Goal: Check status: Check status

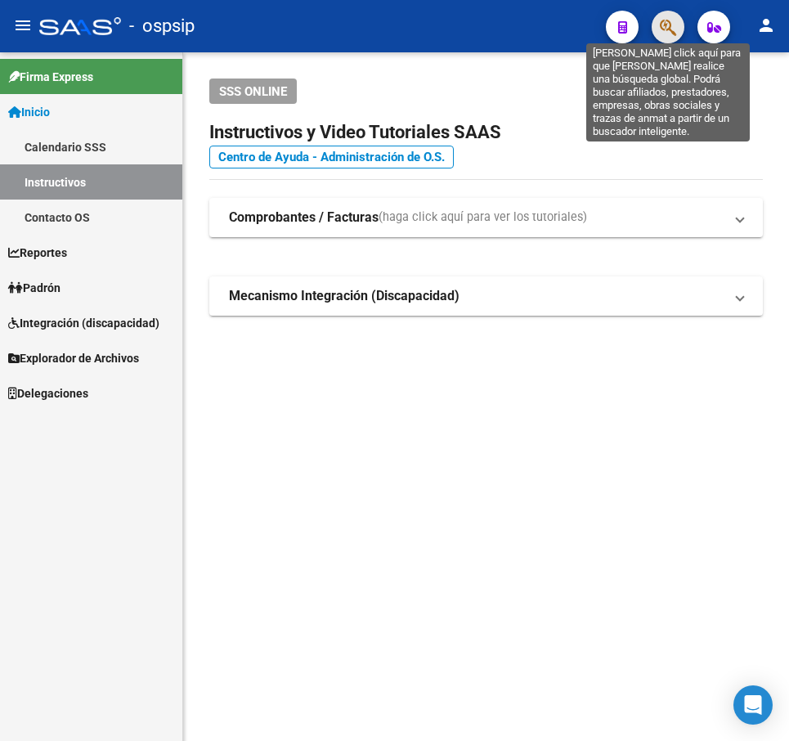
click at [667, 34] on icon "button" at bounding box center [668, 27] width 16 height 19
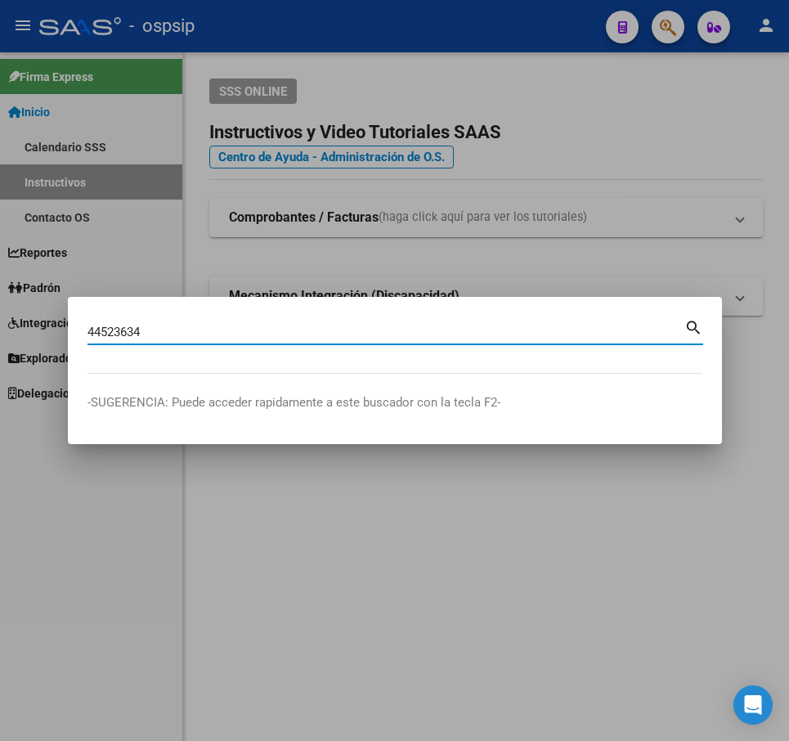
type input "44523634"
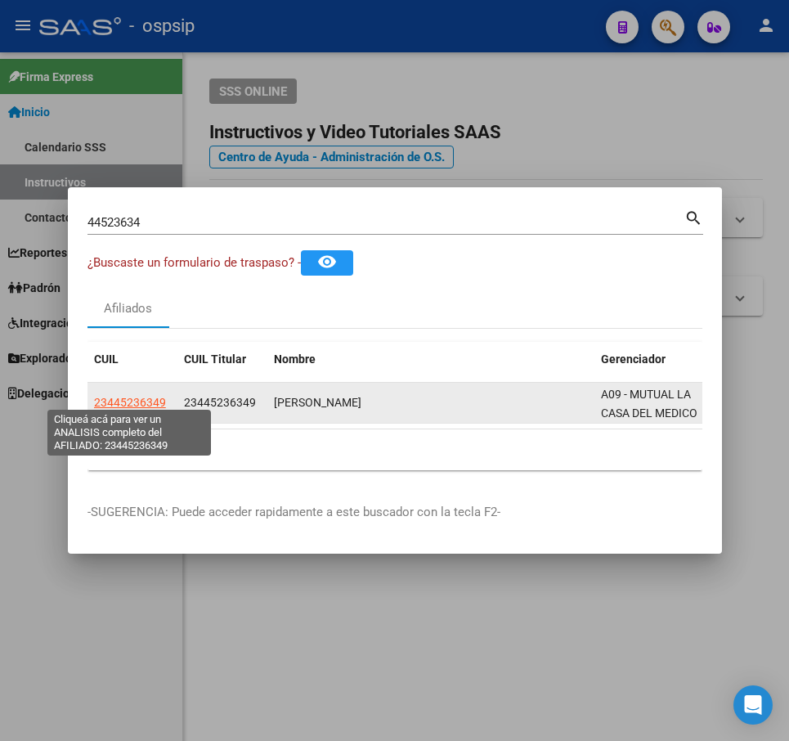
click at [132, 396] on span "23445236349" at bounding box center [130, 402] width 72 height 13
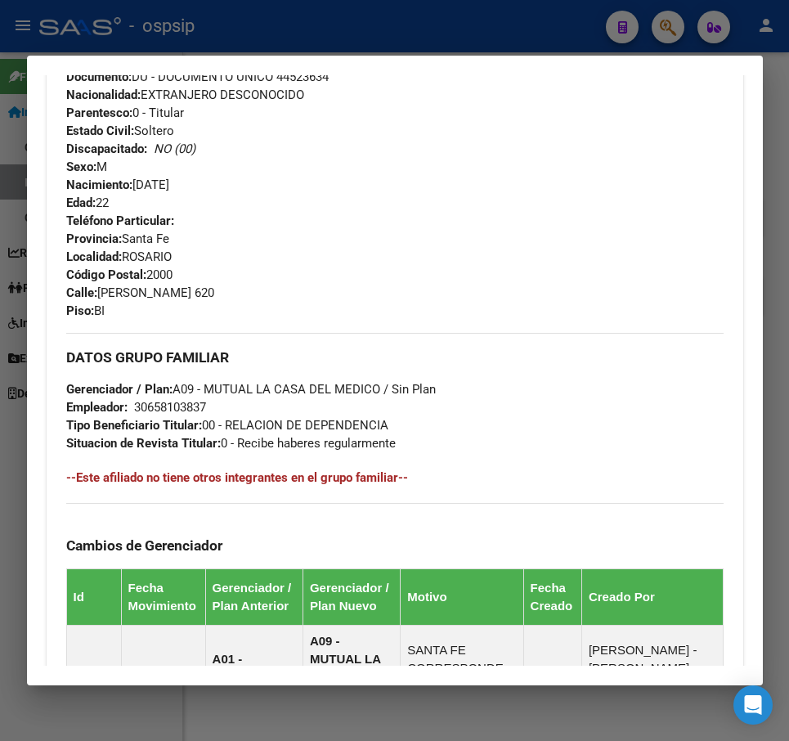
scroll to position [654, 0]
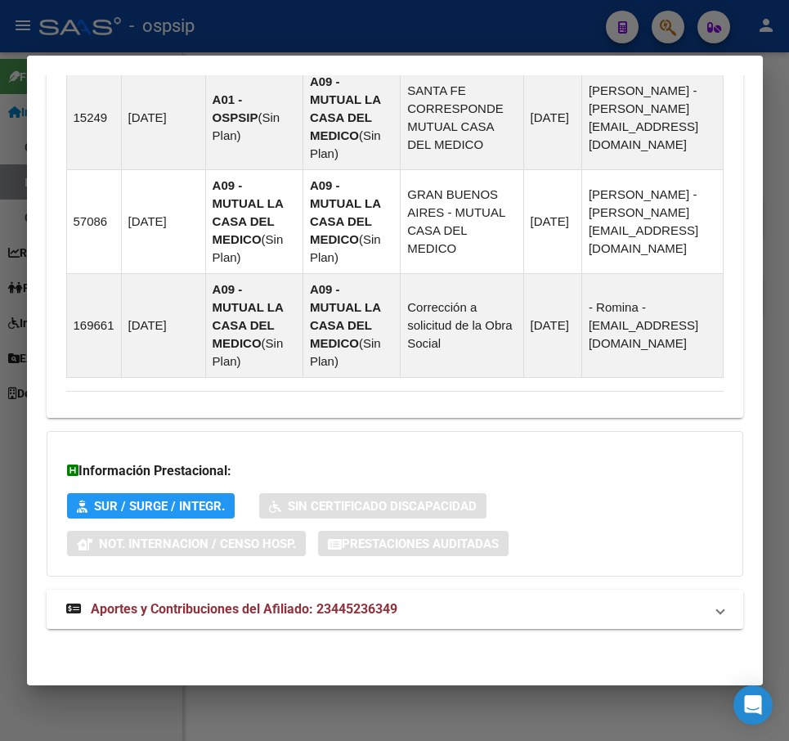
click at [558, 608] on mat-panel-title "Aportes y Contribuciones del Afiliado: 23445236349" at bounding box center [385, 609] width 638 height 20
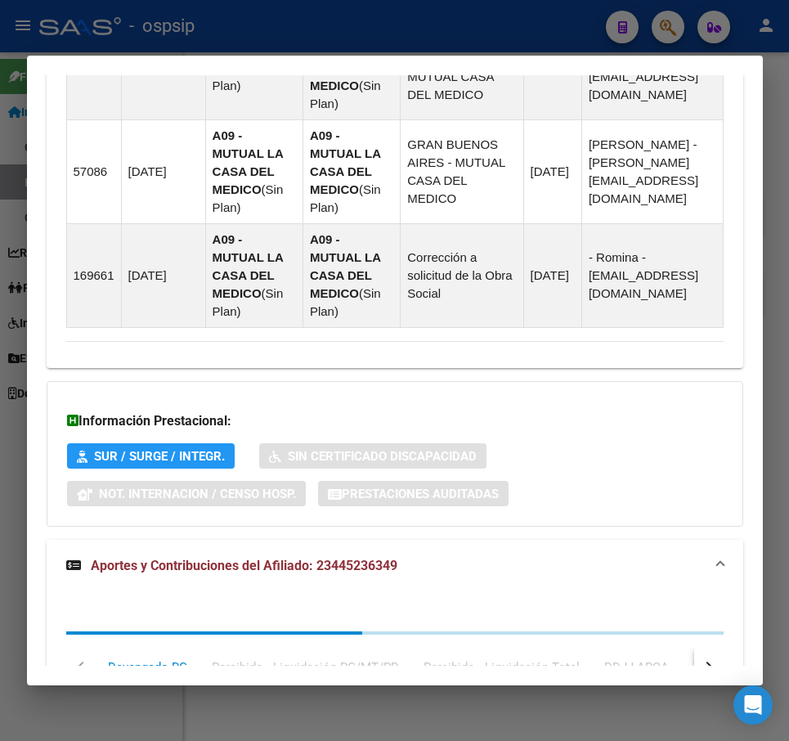
scroll to position [1685, 0]
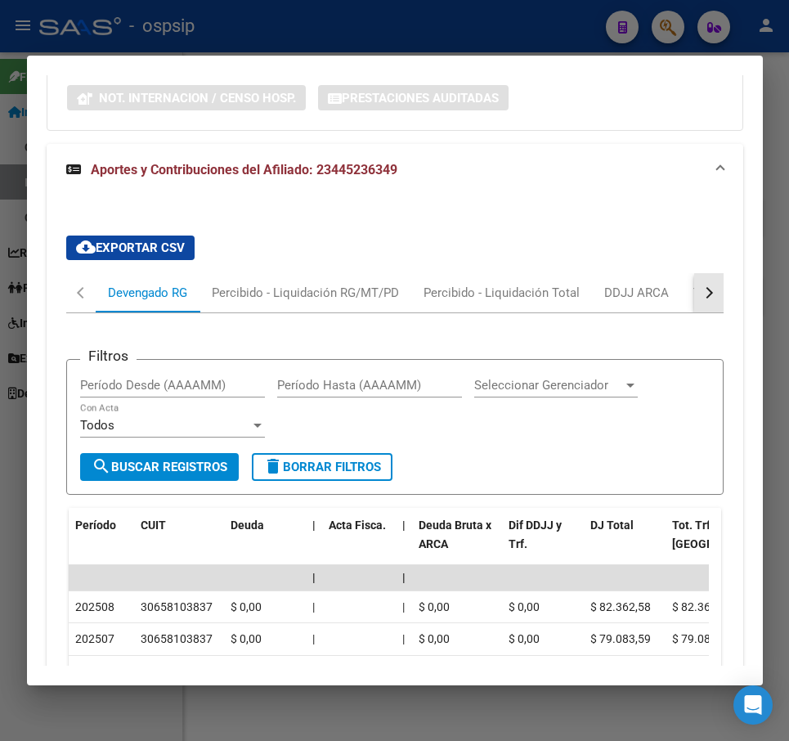
click at [699, 300] on button "button" at bounding box center [708, 292] width 29 height 39
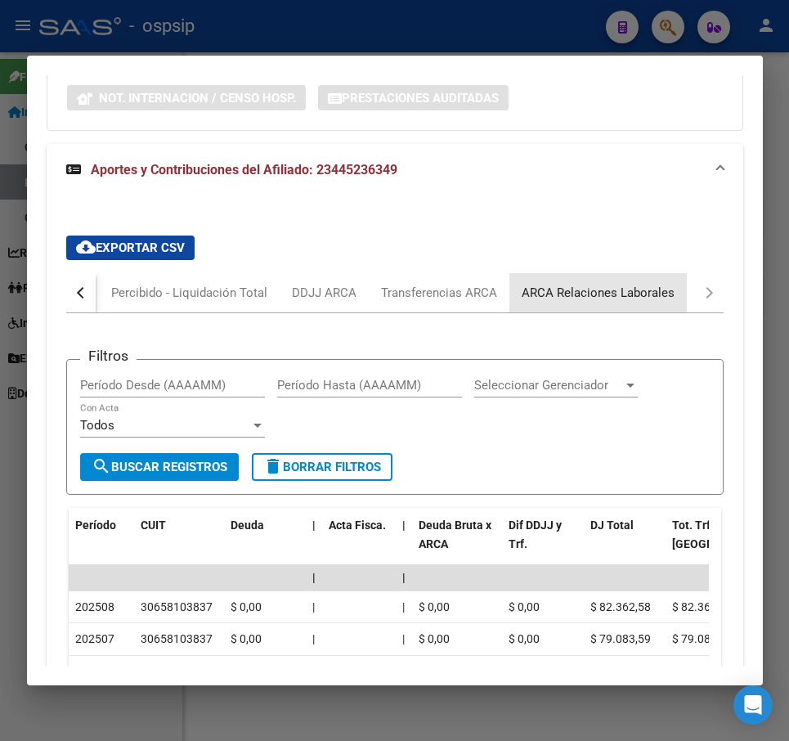
click at [652, 290] on div "ARCA Relaciones Laborales" at bounding box center [598, 293] width 153 height 18
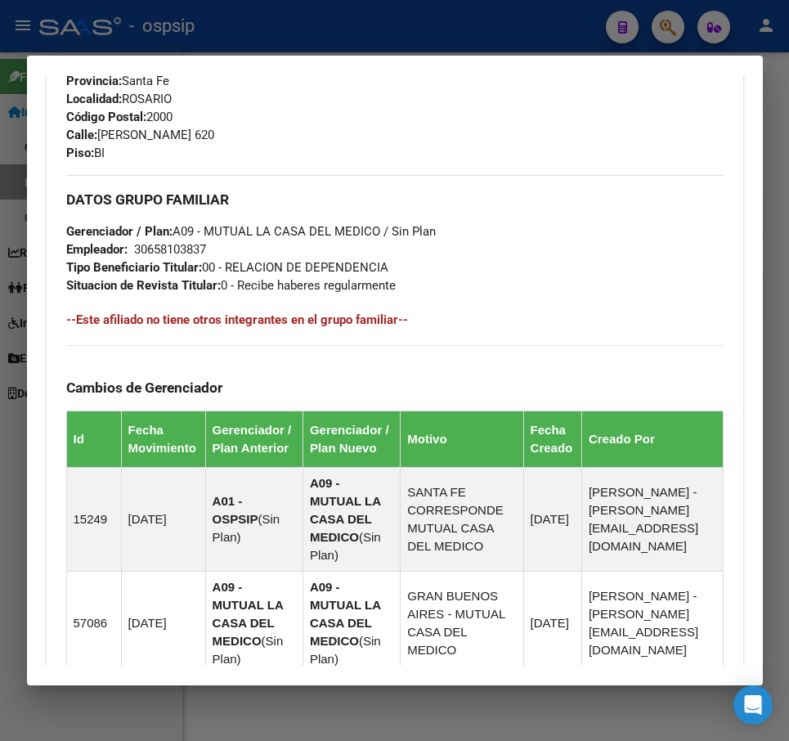
scroll to position [429, 0]
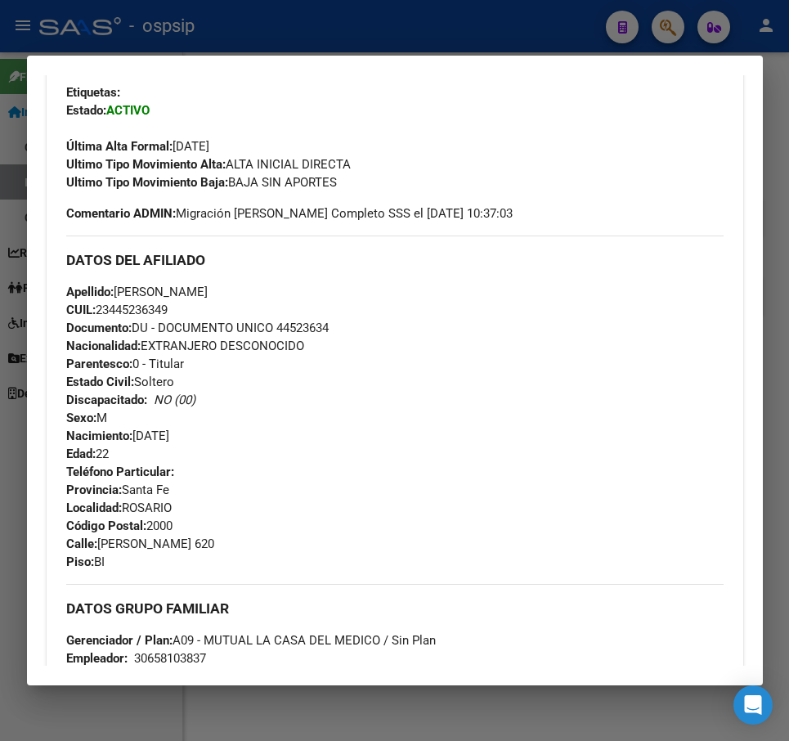
click at [517, 35] on div at bounding box center [394, 370] width 789 height 741
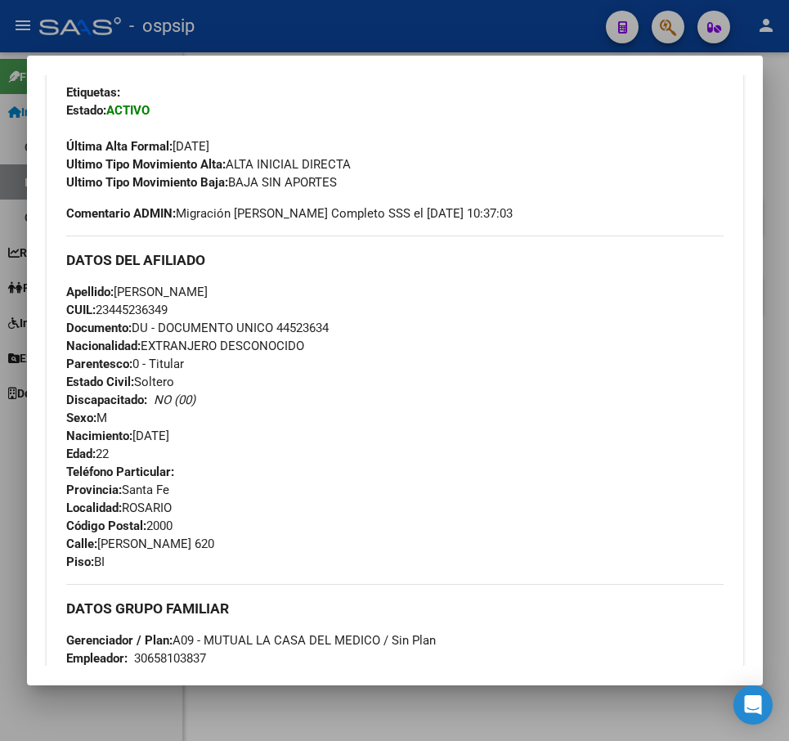
click at [517, 35] on div at bounding box center [394, 370] width 789 height 741
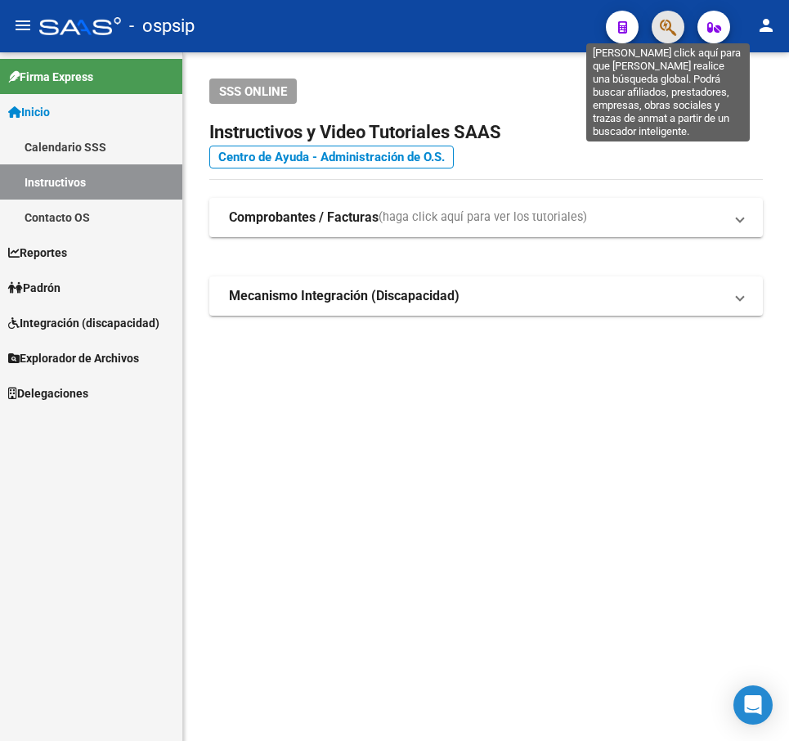
click at [673, 20] on icon "button" at bounding box center [668, 27] width 16 height 19
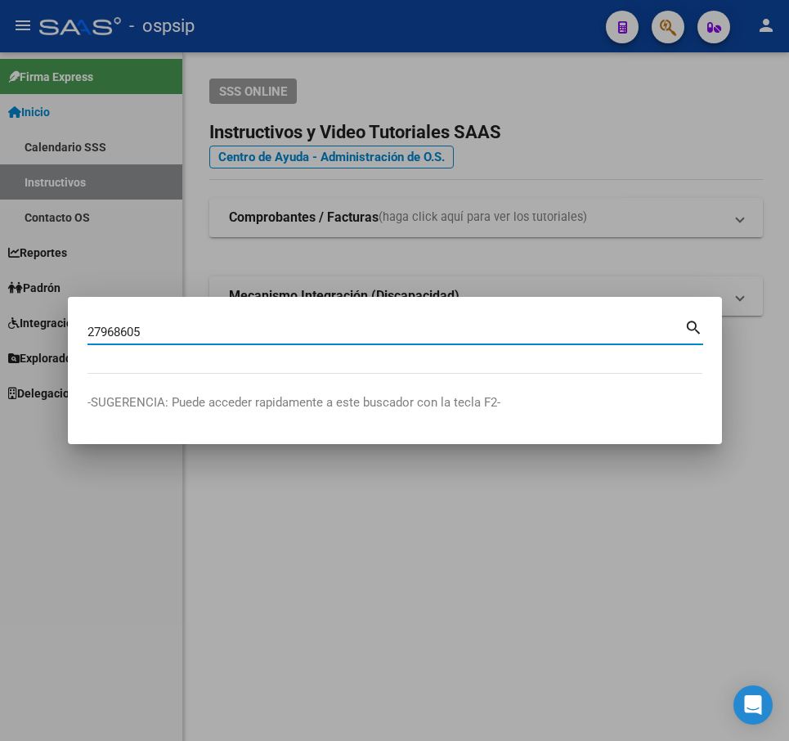
type input "27968605"
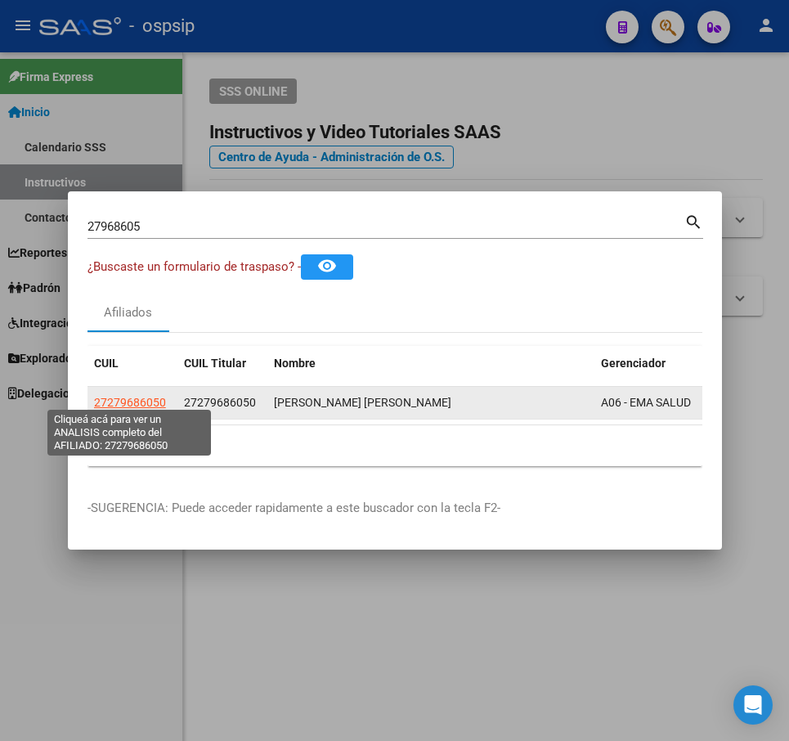
click at [141, 402] on span "27279686050" at bounding box center [130, 402] width 72 height 13
type textarea "27279686050"
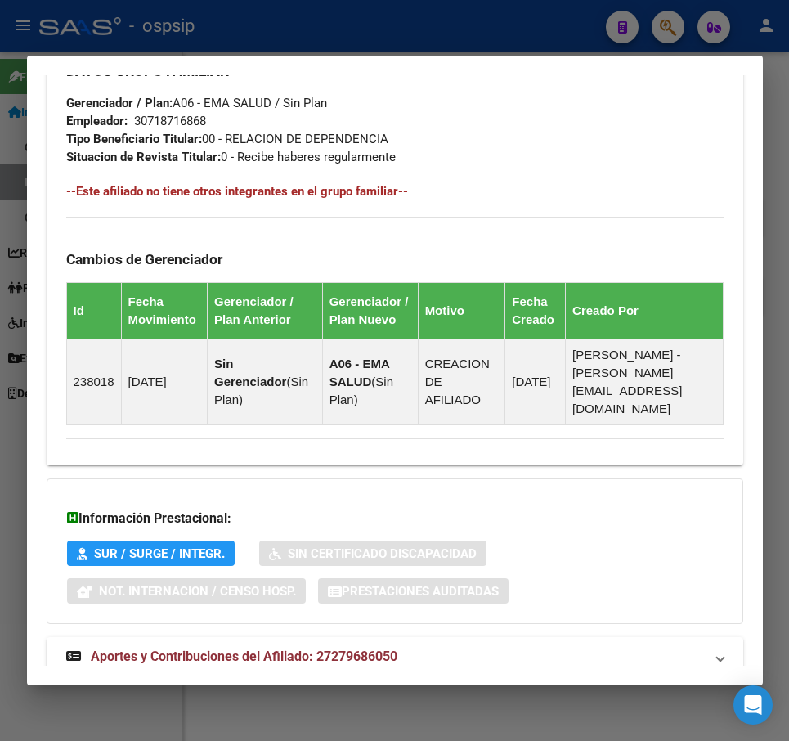
scroll to position [928, 0]
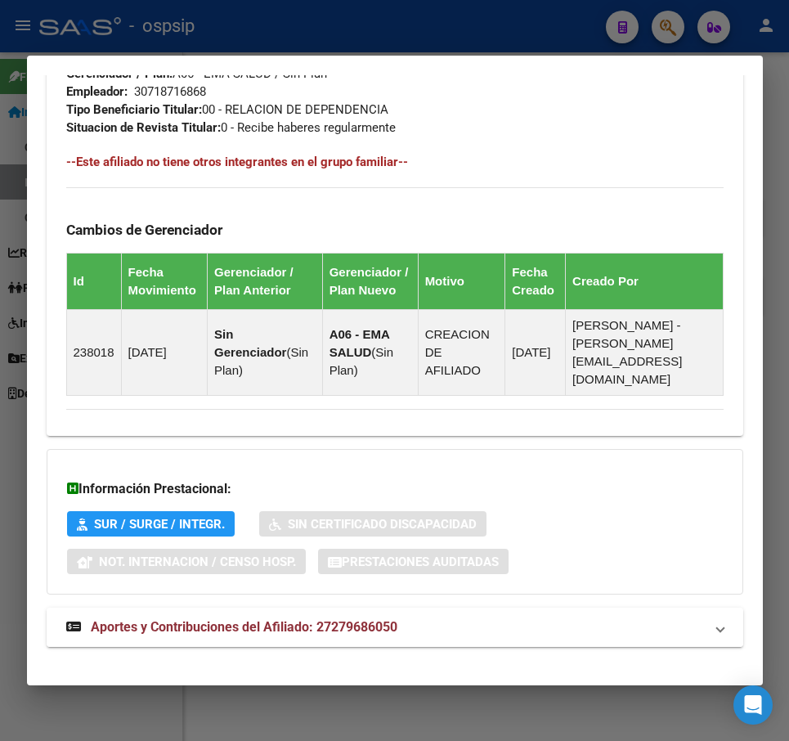
click at [474, 617] on mat-panel-title "Aportes y Contribuciones del Afiliado: 27279686050" at bounding box center [385, 627] width 638 height 20
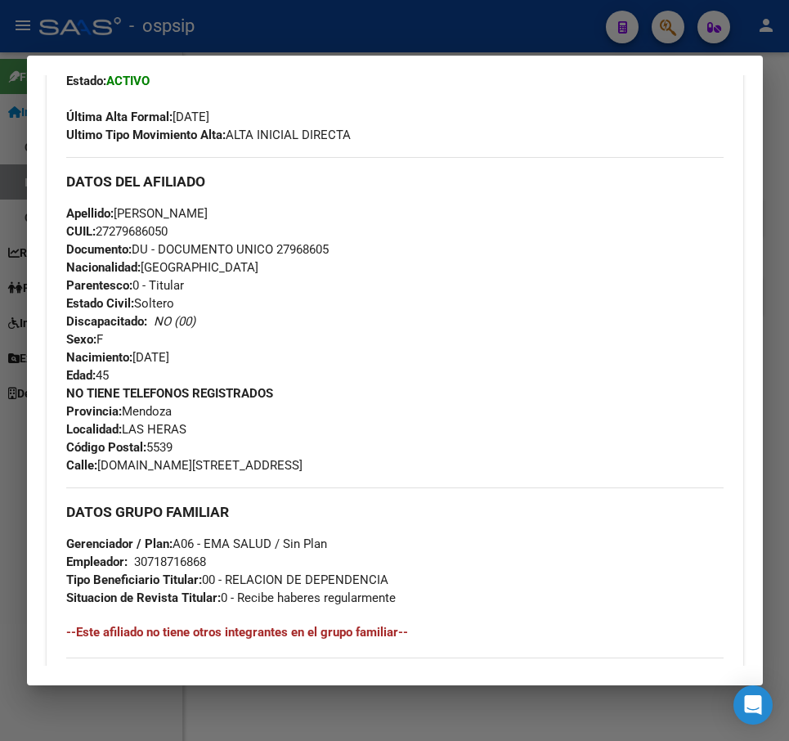
scroll to position [370, 0]
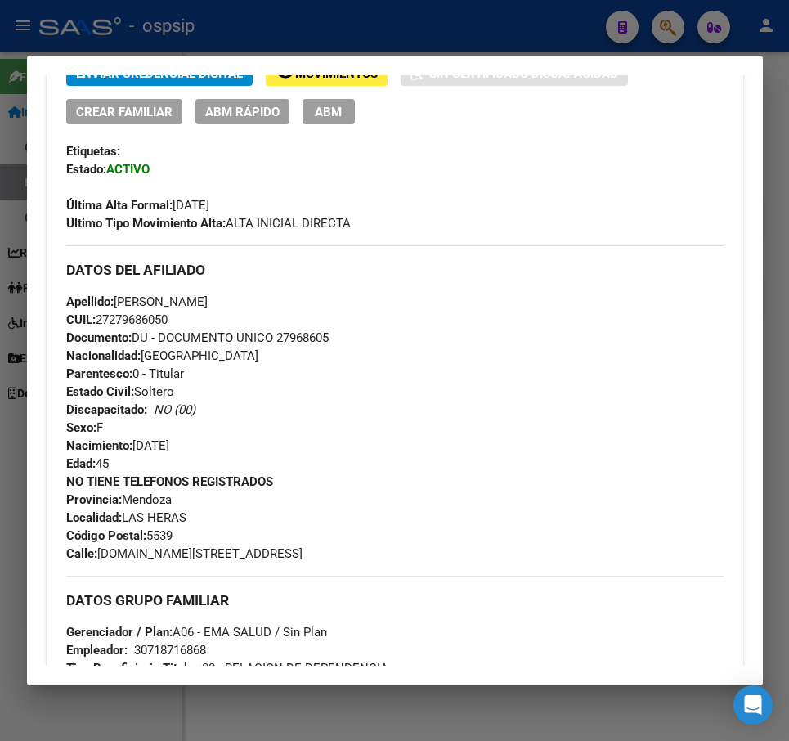
click at [478, 41] on div at bounding box center [394, 370] width 789 height 741
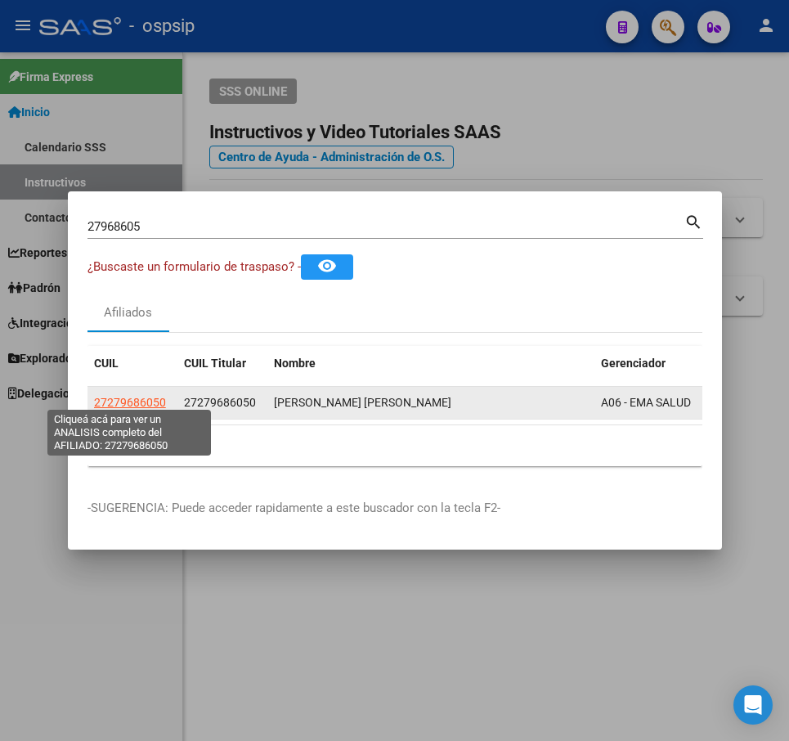
click at [141, 396] on span "27279686050" at bounding box center [130, 402] width 72 height 13
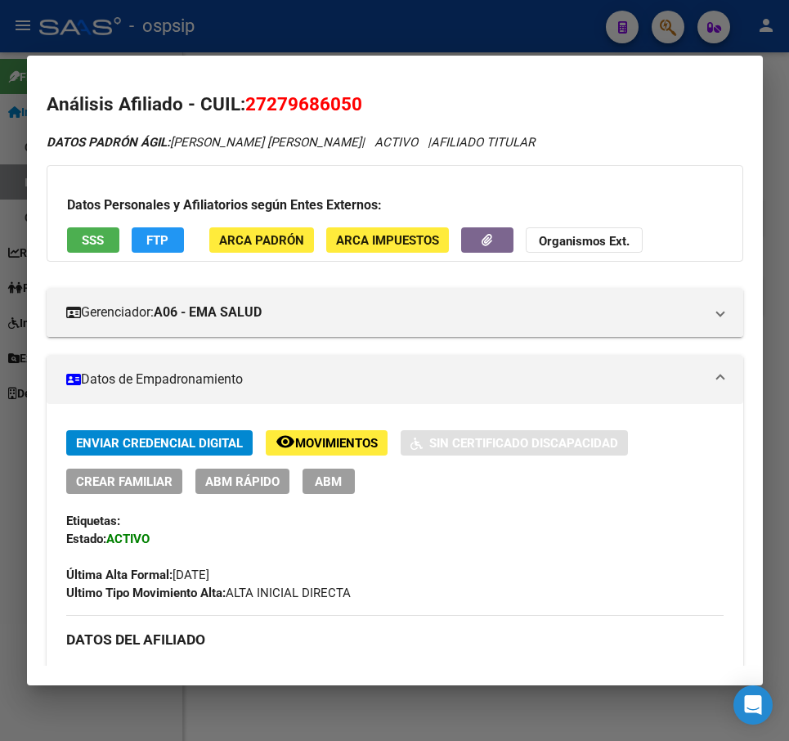
click at [495, 25] on div at bounding box center [394, 370] width 789 height 741
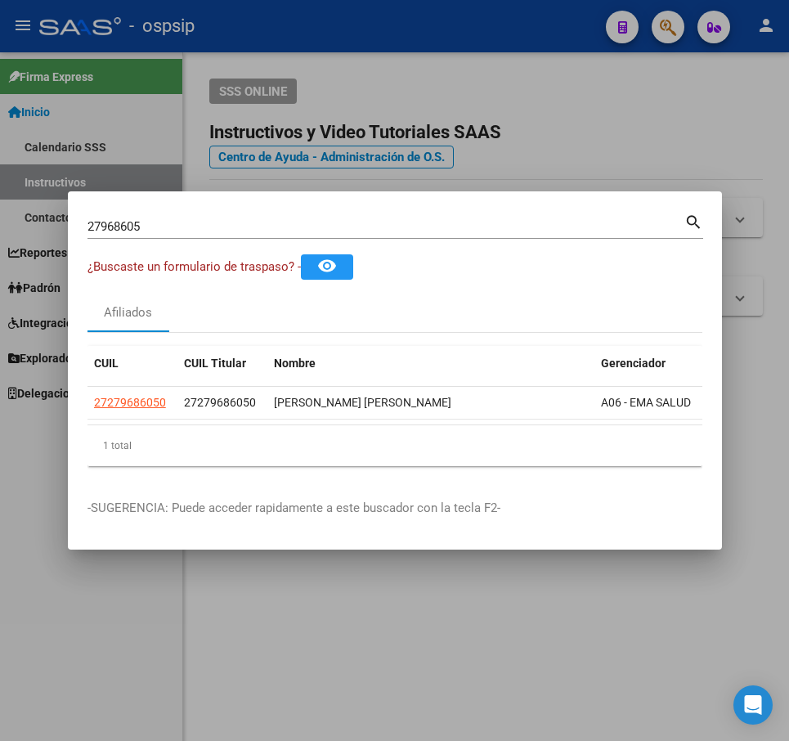
click at [496, 25] on div at bounding box center [394, 370] width 789 height 741
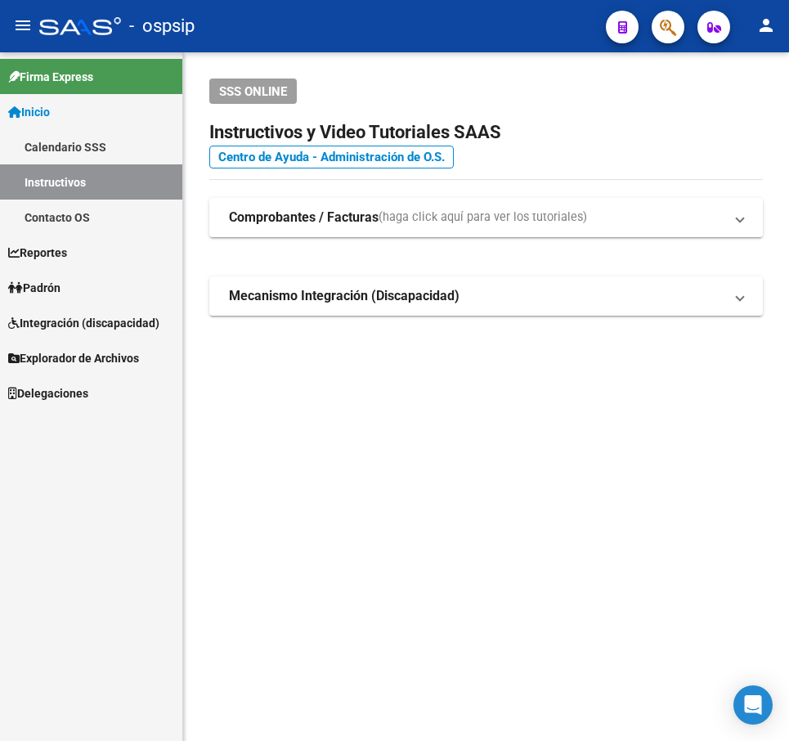
click at [652, 11] on button "button" at bounding box center [668, 27] width 33 height 33
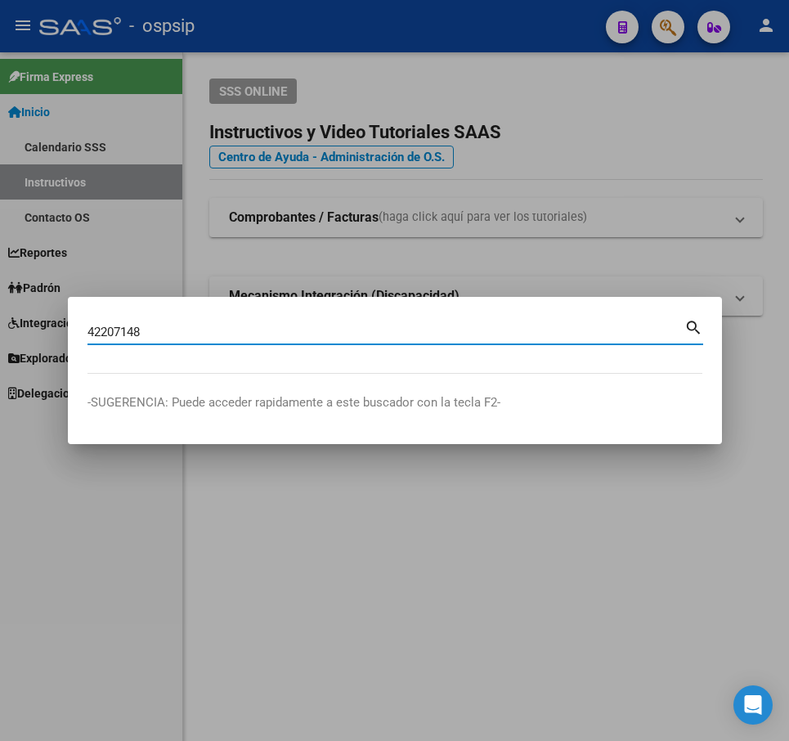
type input "42207148"
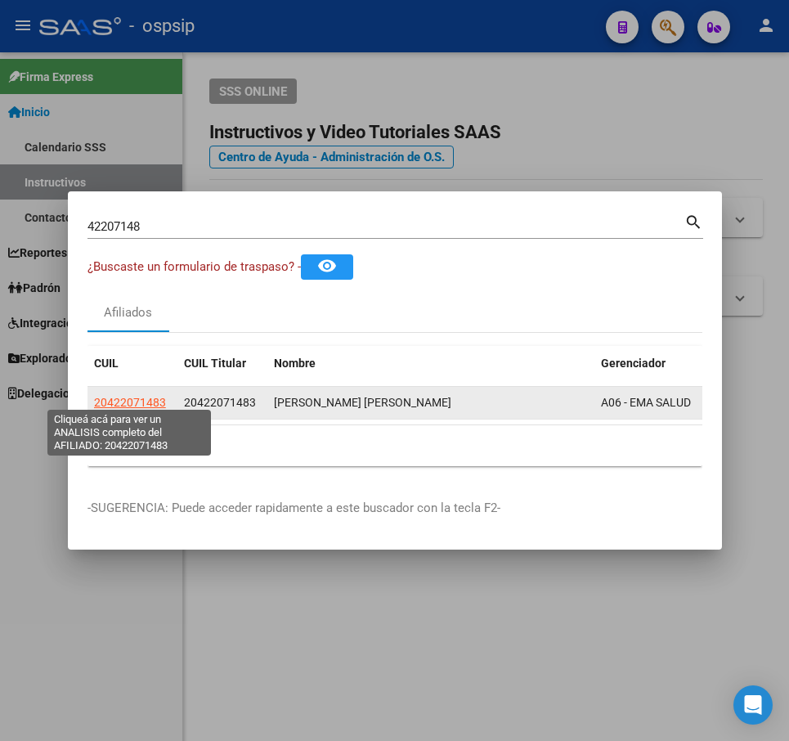
click at [135, 396] on span "20422071483" at bounding box center [130, 402] width 72 height 13
type textarea "20422071483"
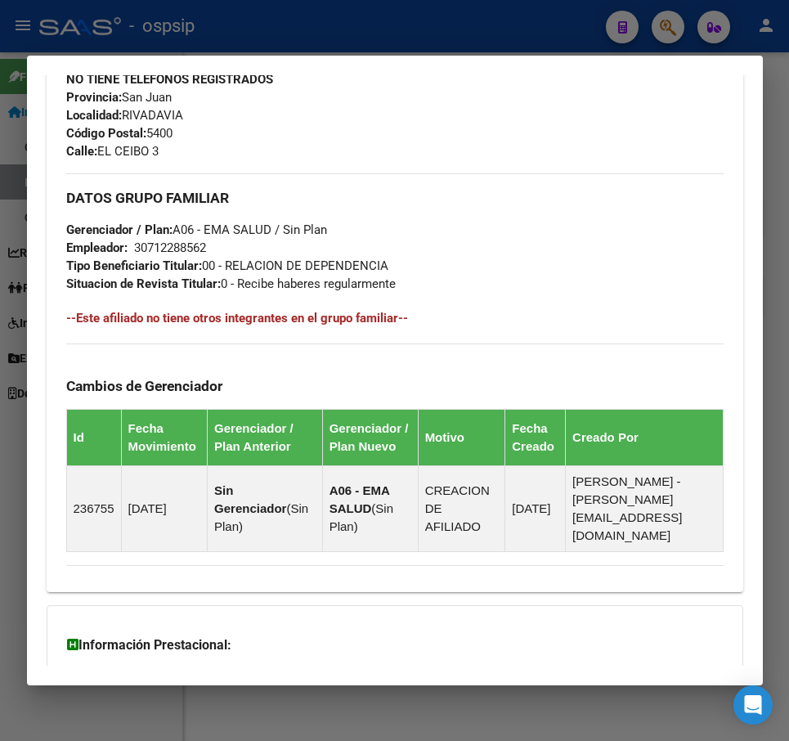
scroll to position [910, 0]
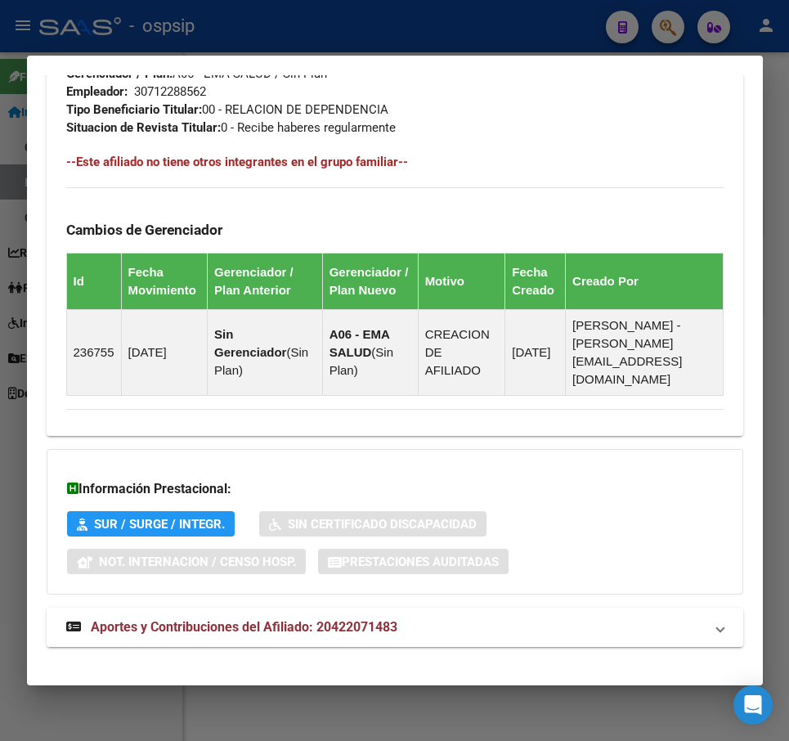
click at [581, 617] on mat-panel-title "Aportes y Contribuciones del Afiliado: 20422071483" at bounding box center [385, 627] width 638 height 20
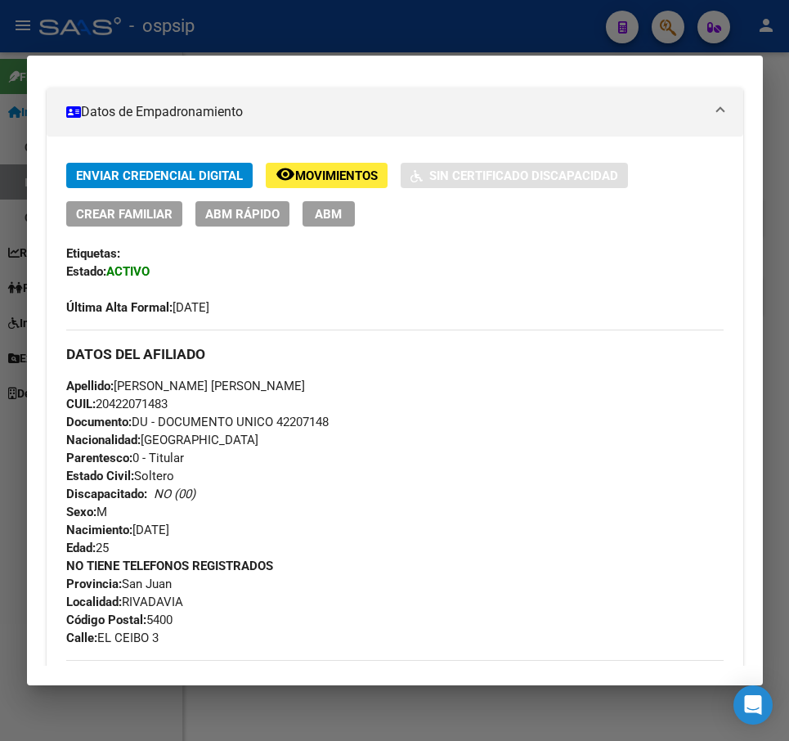
scroll to position [0, 0]
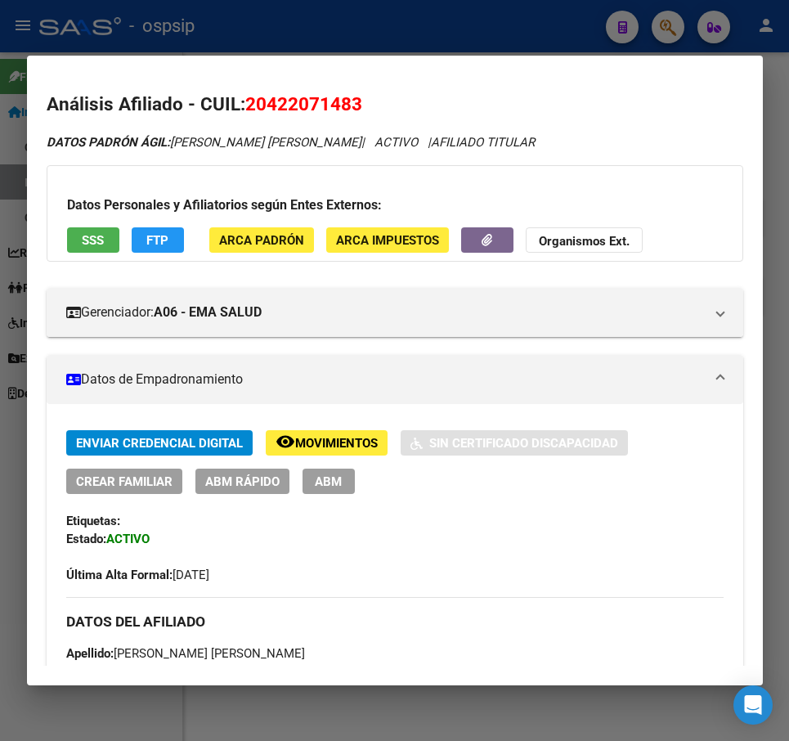
click at [149, 240] on span "FTP" at bounding box center [157, 240] width 22 height 15
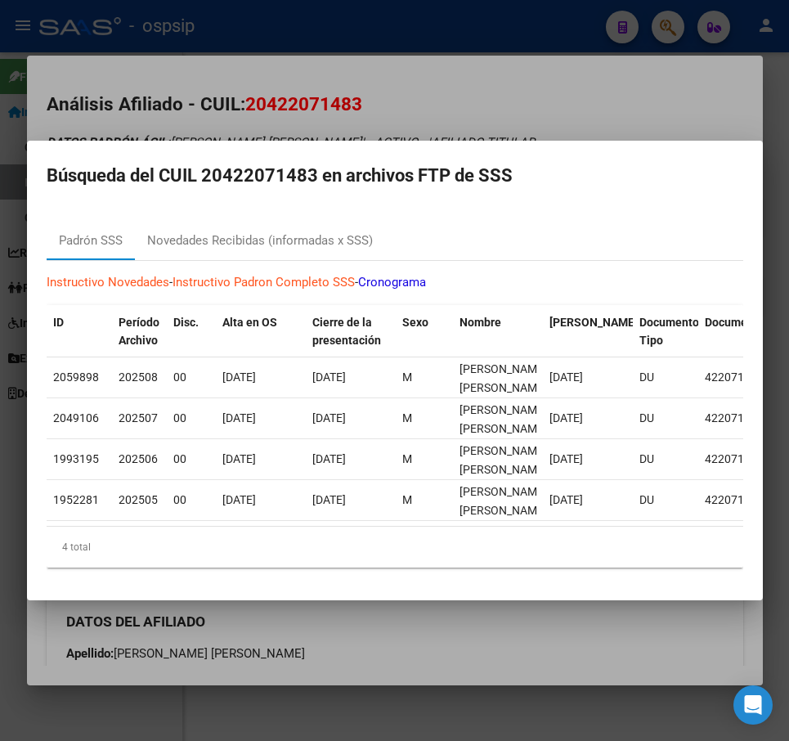
click at [566, 88] on div at bounding box center [394, 370] width 789 height 741
